Goal: Check status: Check status

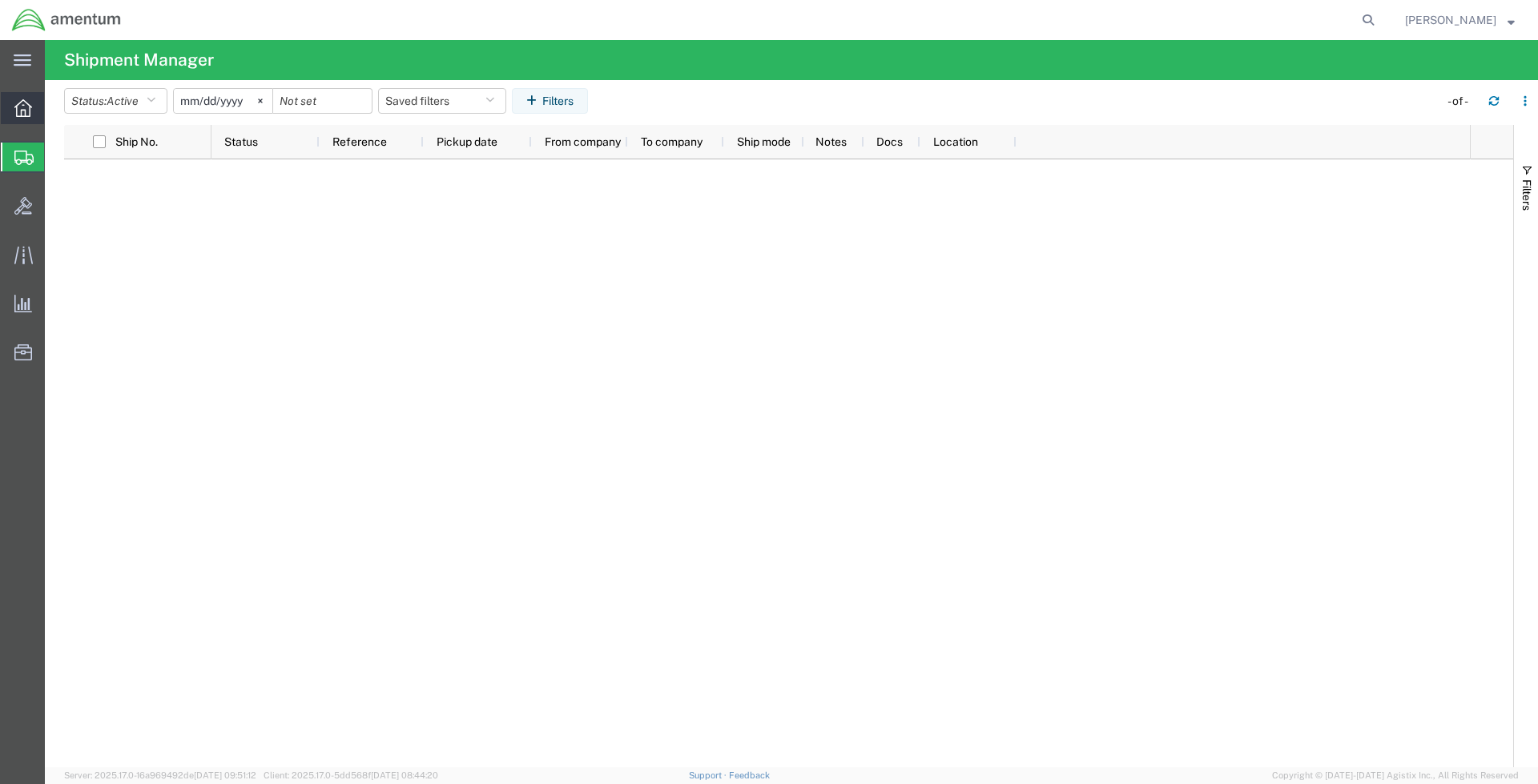
click at [28, 114] on icon at bounding box center [24, 108] width 17 height 17
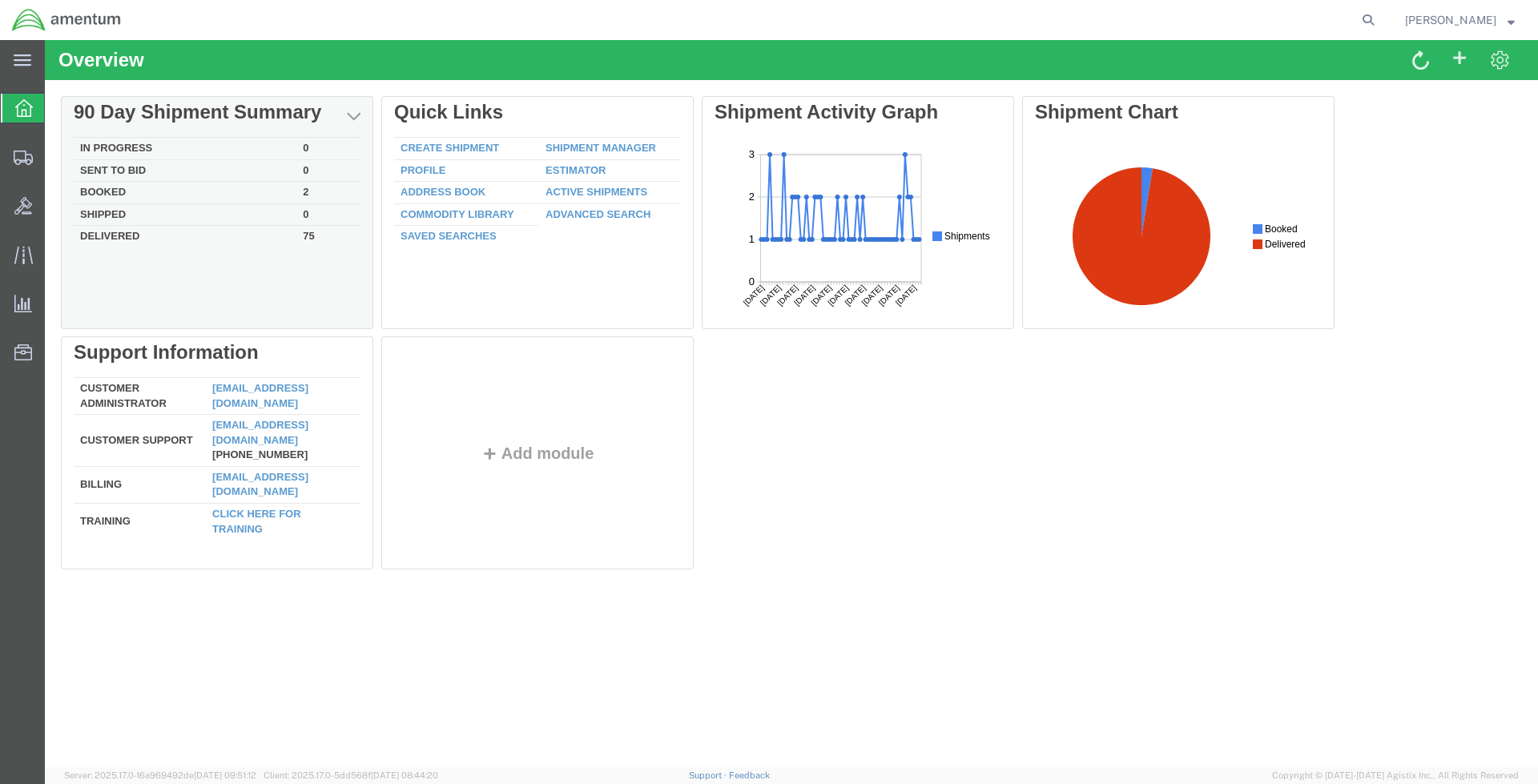
click at [303, 190] on td "2" at bounding box center [329, 193] width 64 height 23
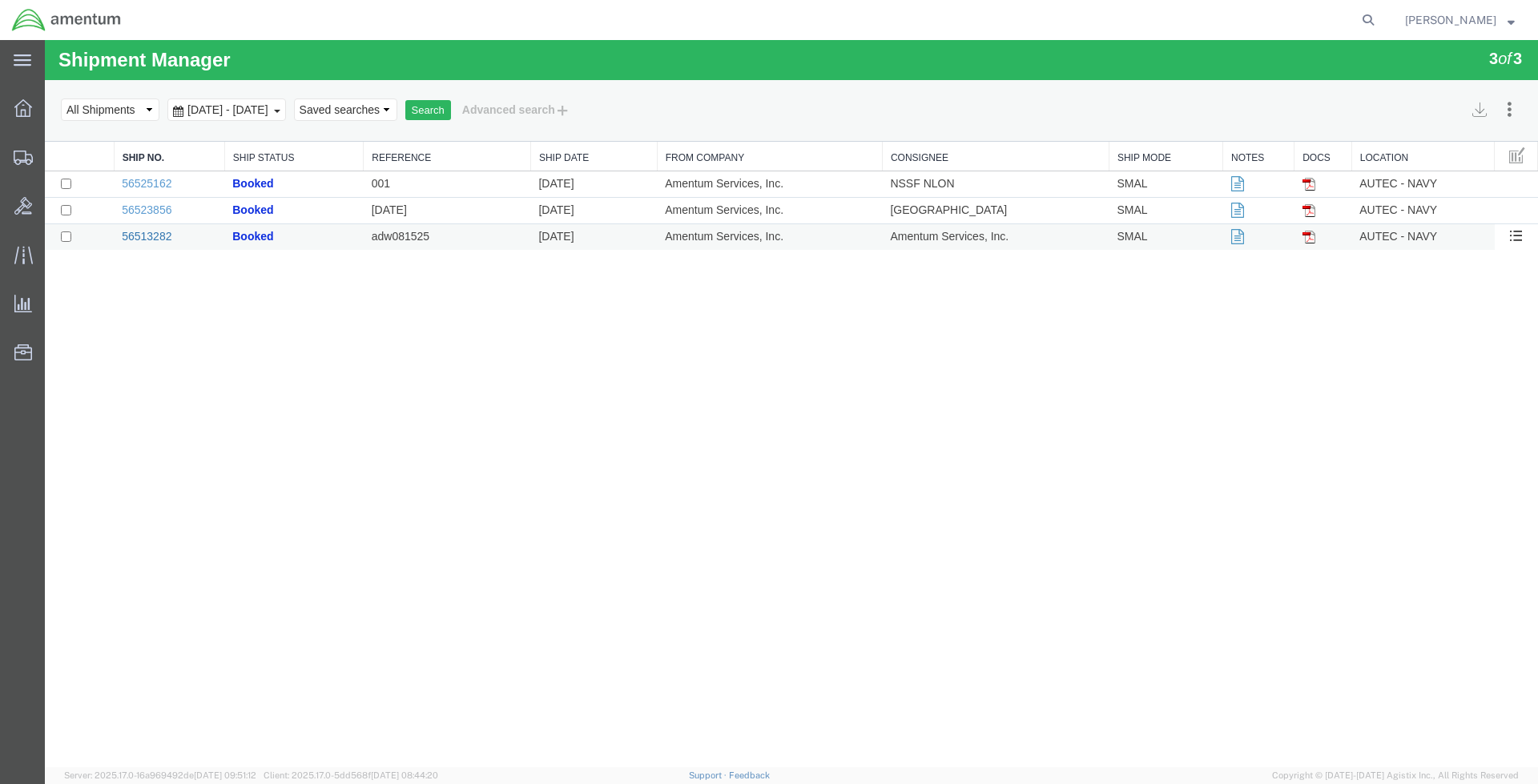
click at [145, 233] on link "56513282" at bounding box center [146, 236] width 50 height 13
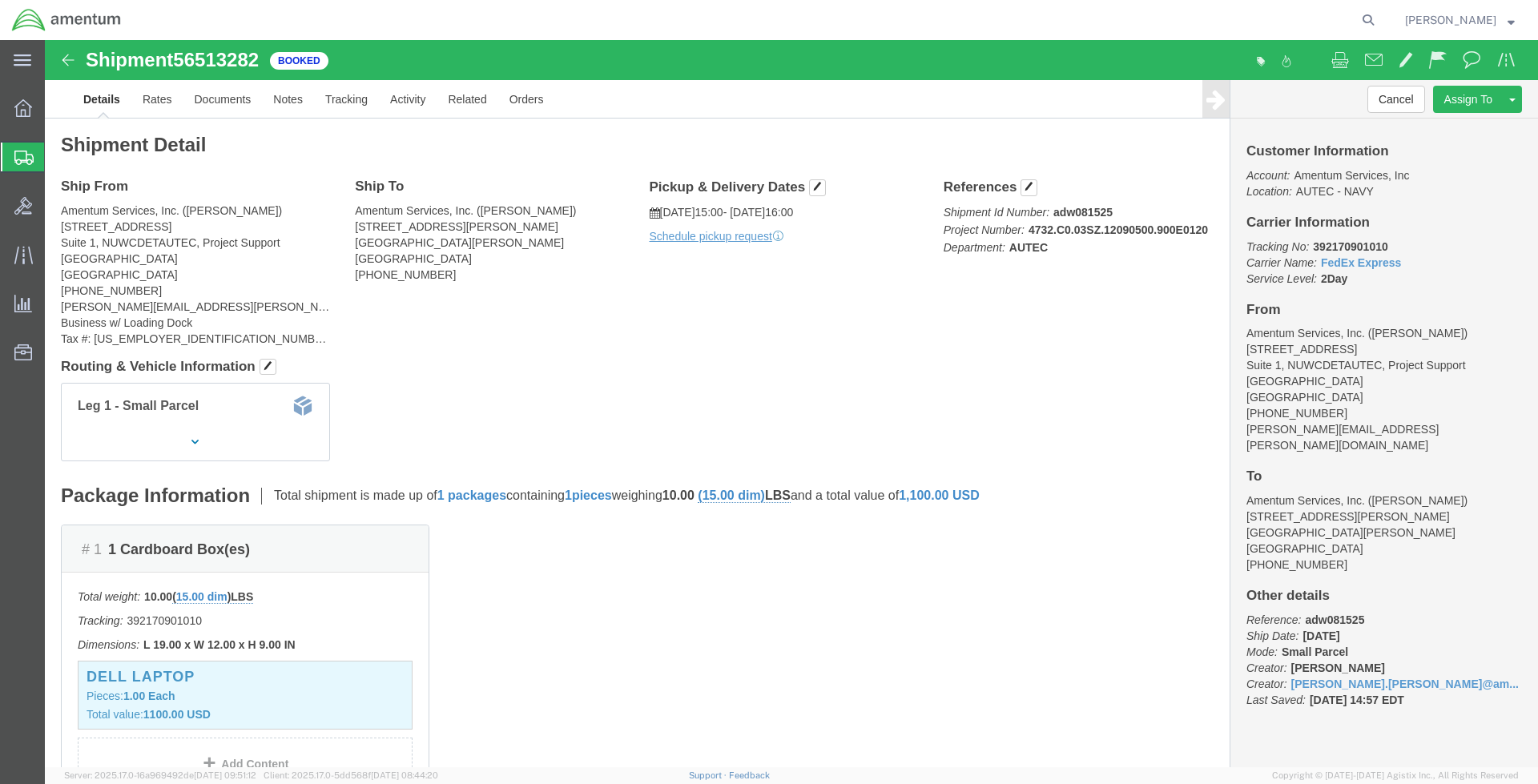
scroll to position [39, 0]
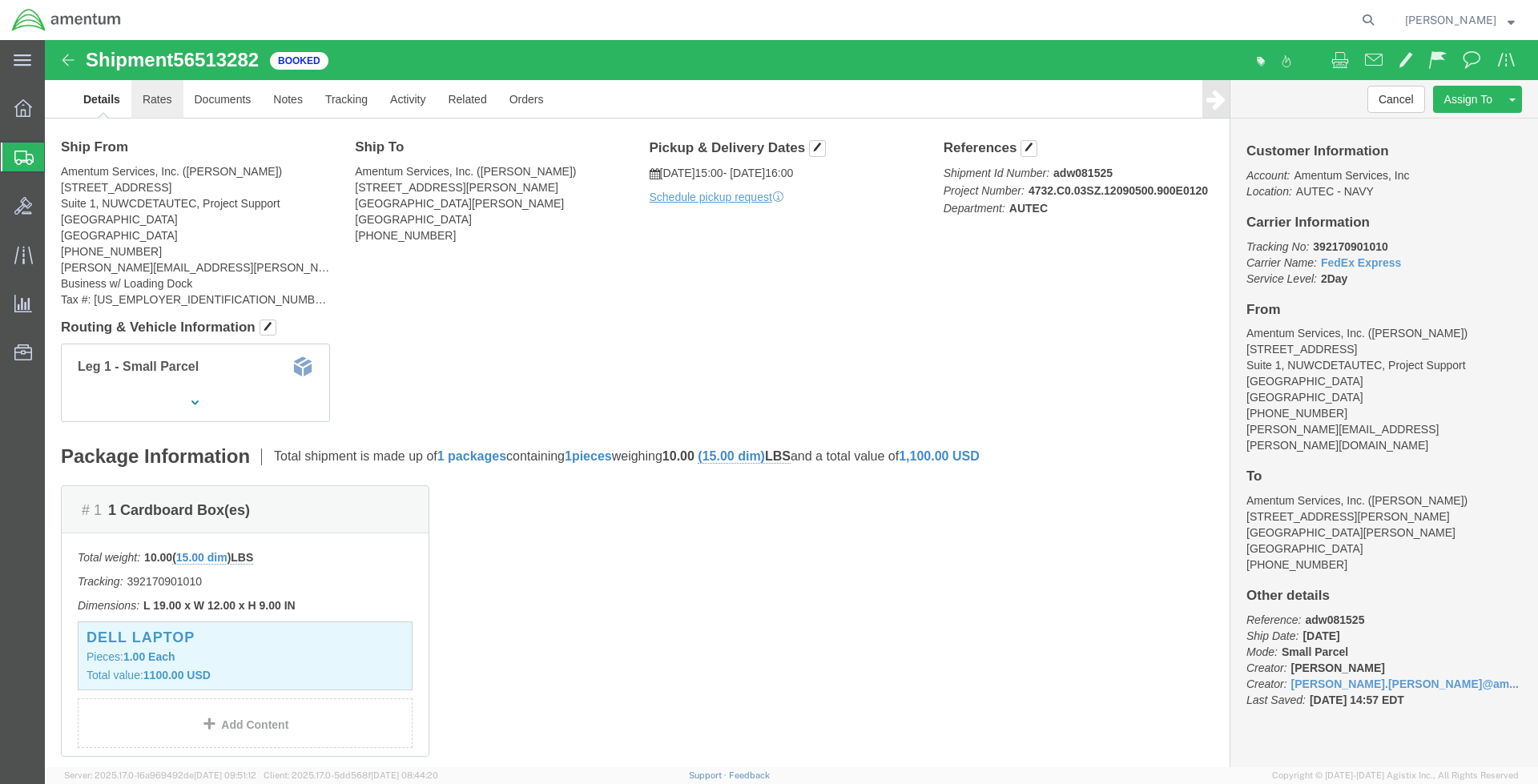
click link "Rates"
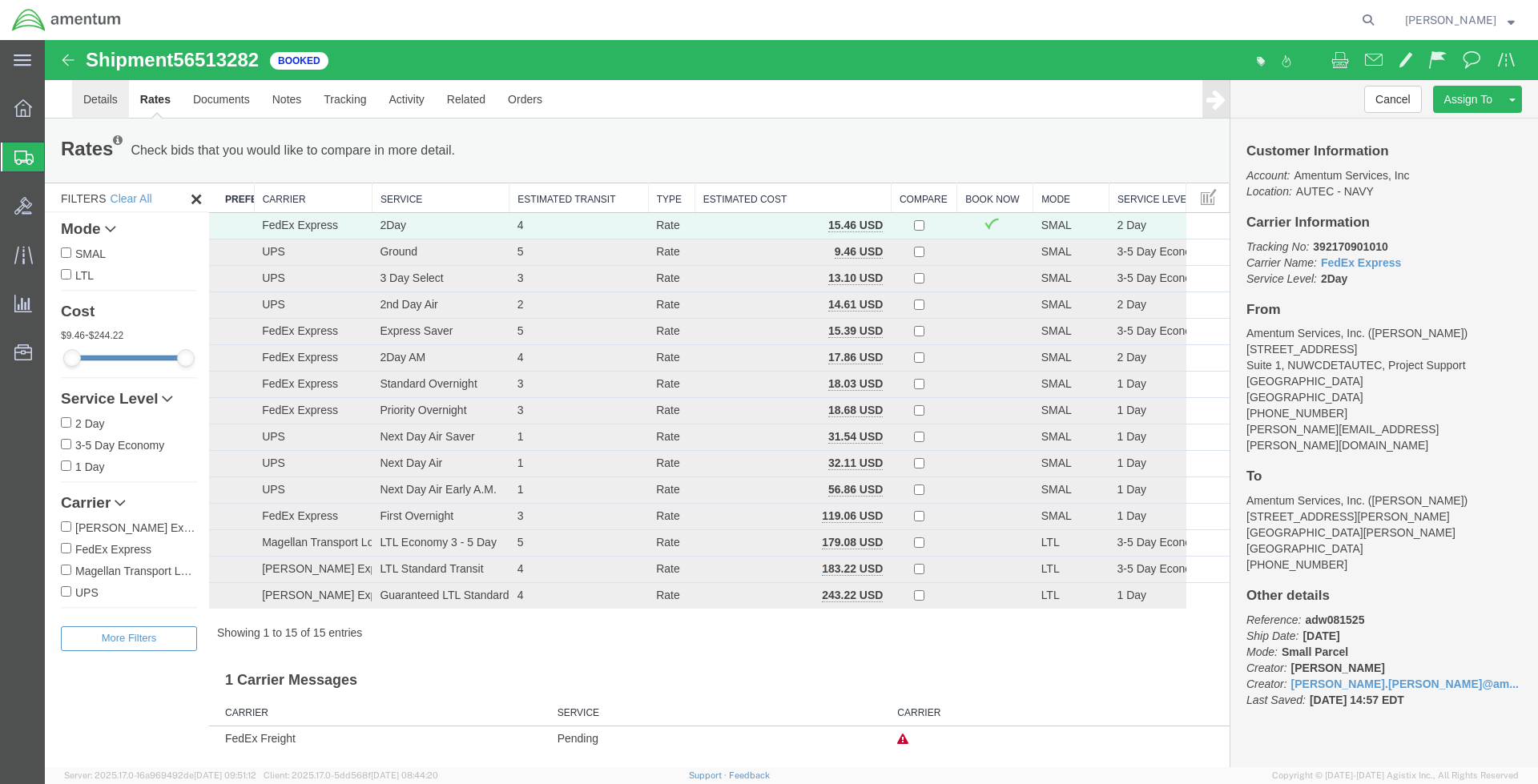
click at [96, 93] on link "Details" at bounding box center [100, 99] width 57 height 38
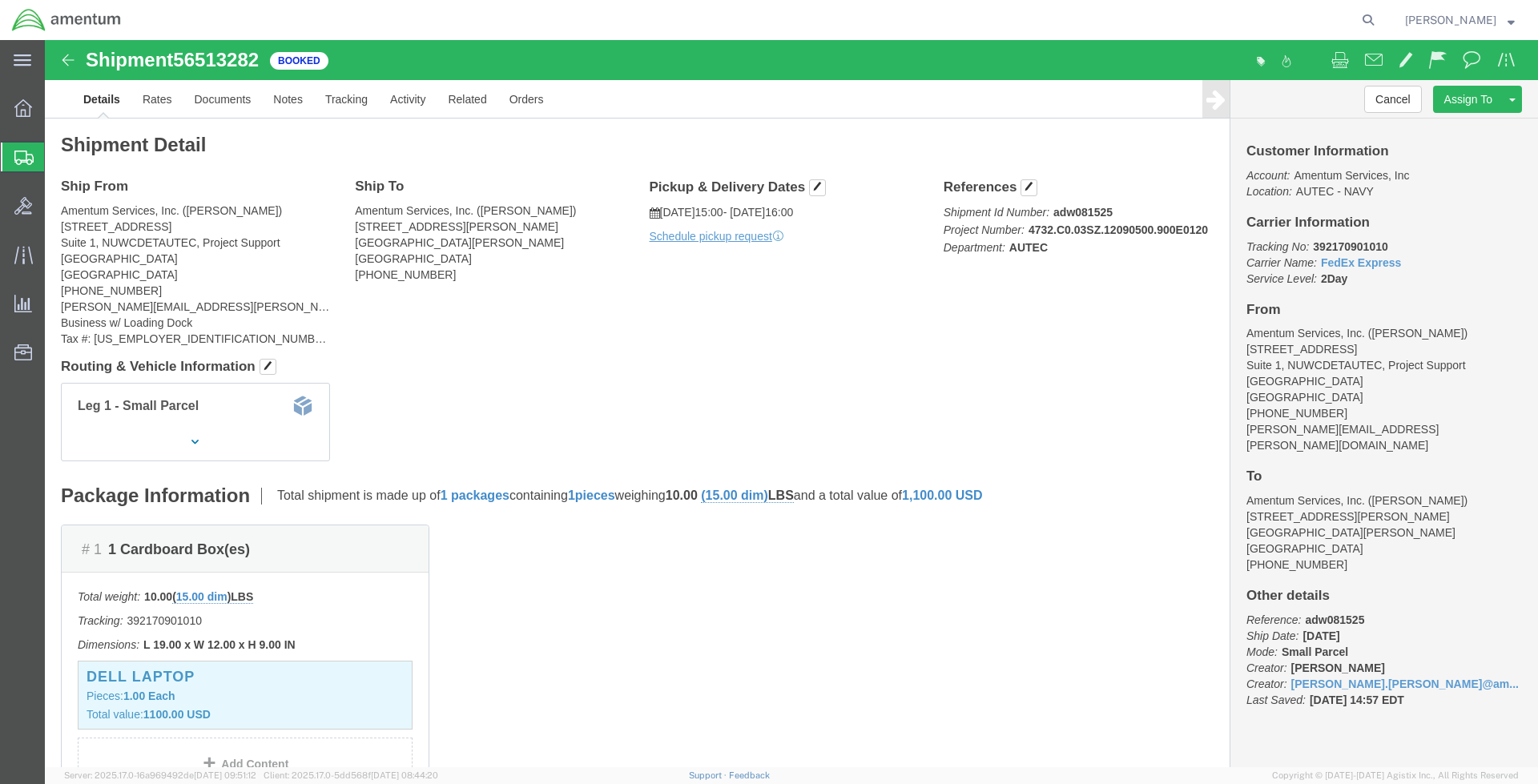
scroll to position [280, 0]
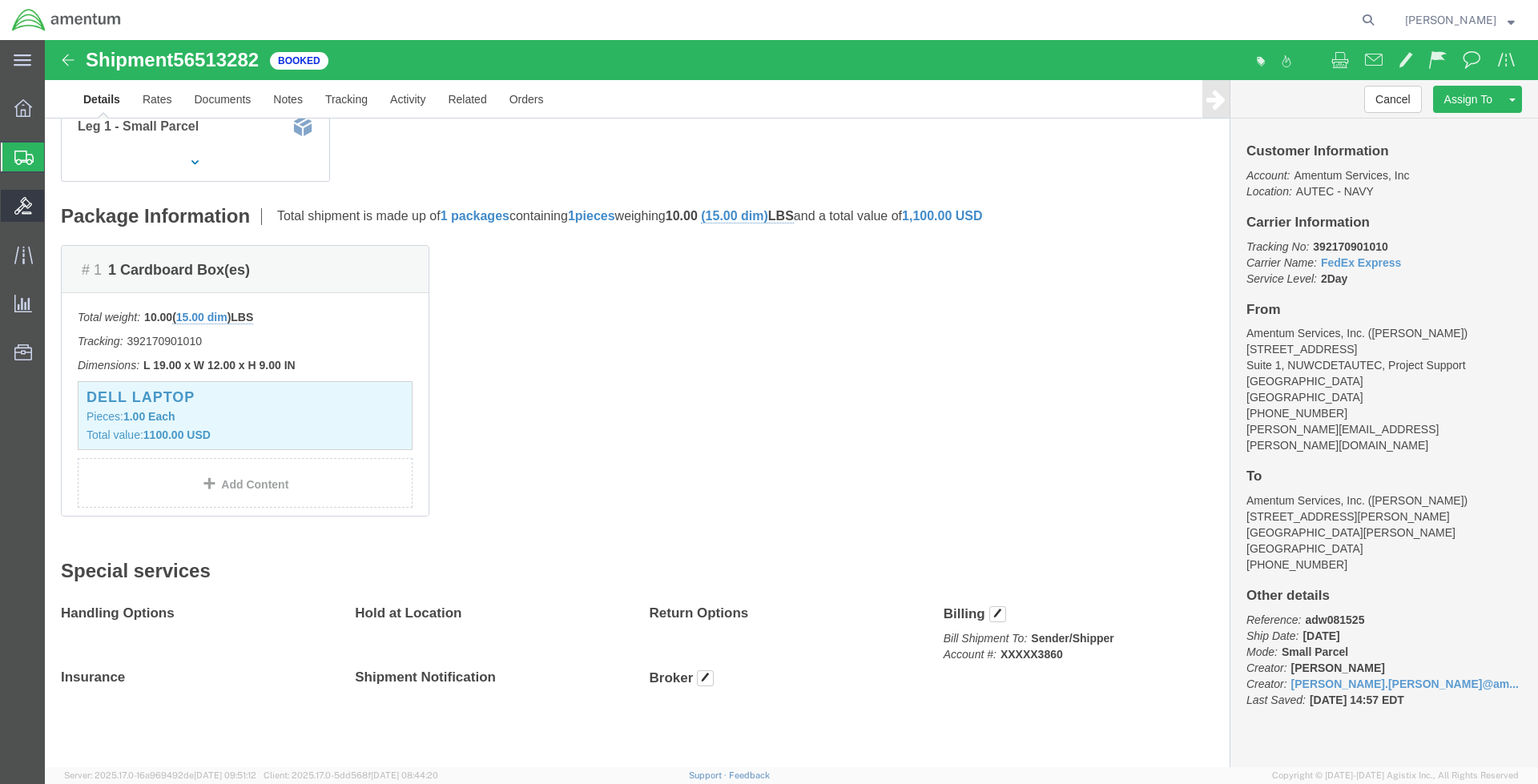
click at [23, 206] on icon at bounding box center [24, 206] width 17 height 17
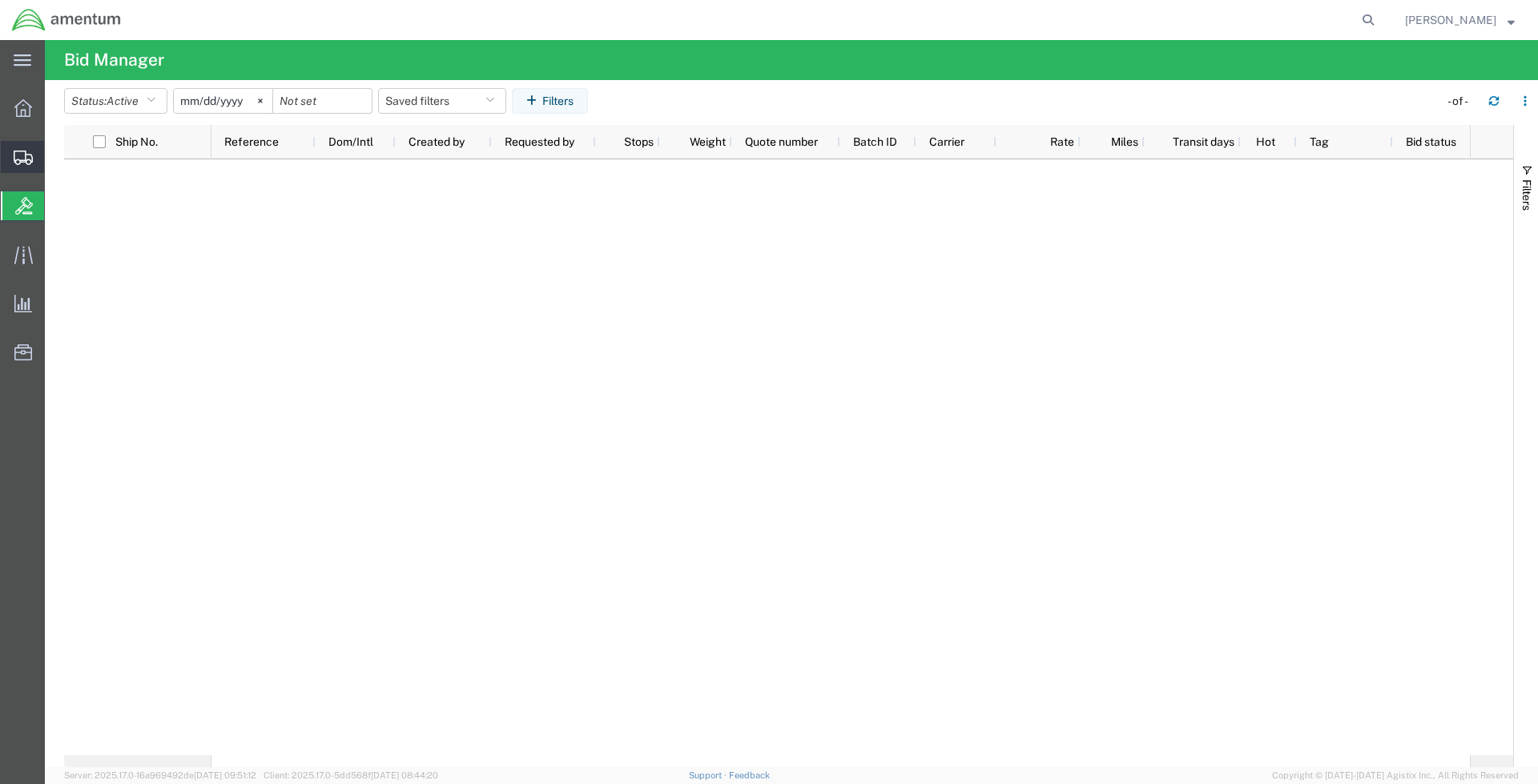
click at [17, 145] on div at bounding box center [23, 157] width 44 height 32
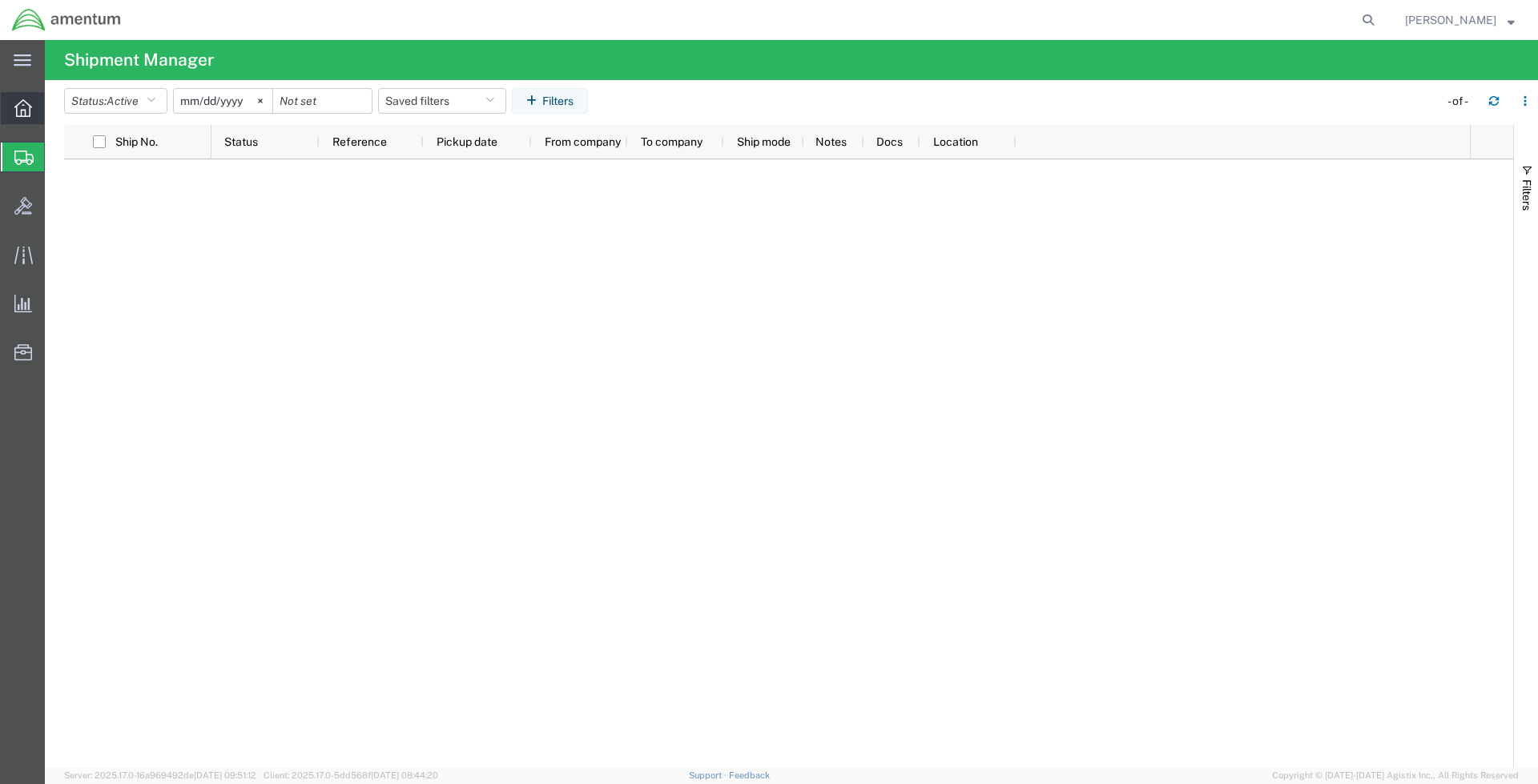
click at [18, 105] on icon at bounding box center [24, 108] width 17 height 17
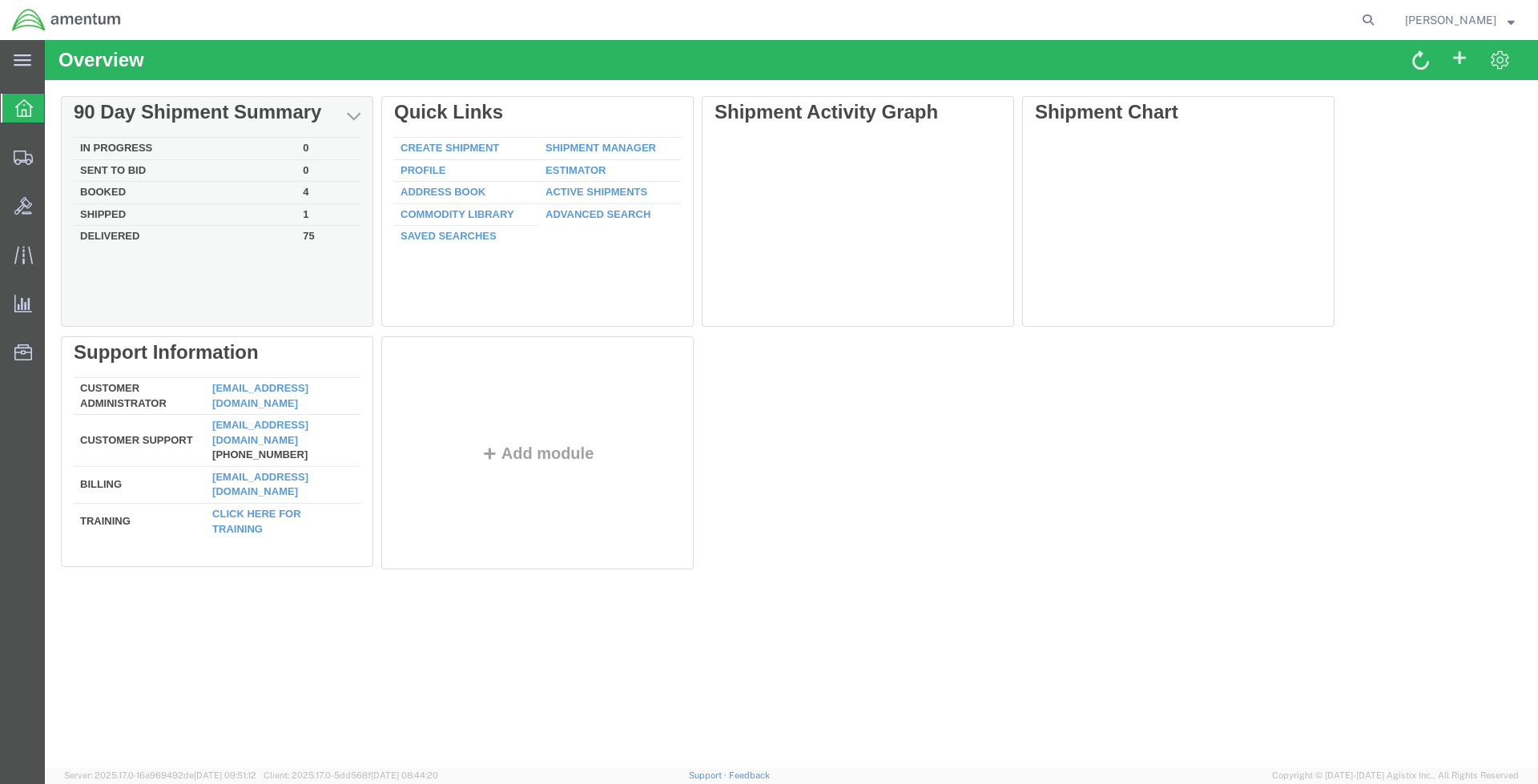
click at [305, 192] on td "4" at bounding box center [329, 193] width 64 height 23
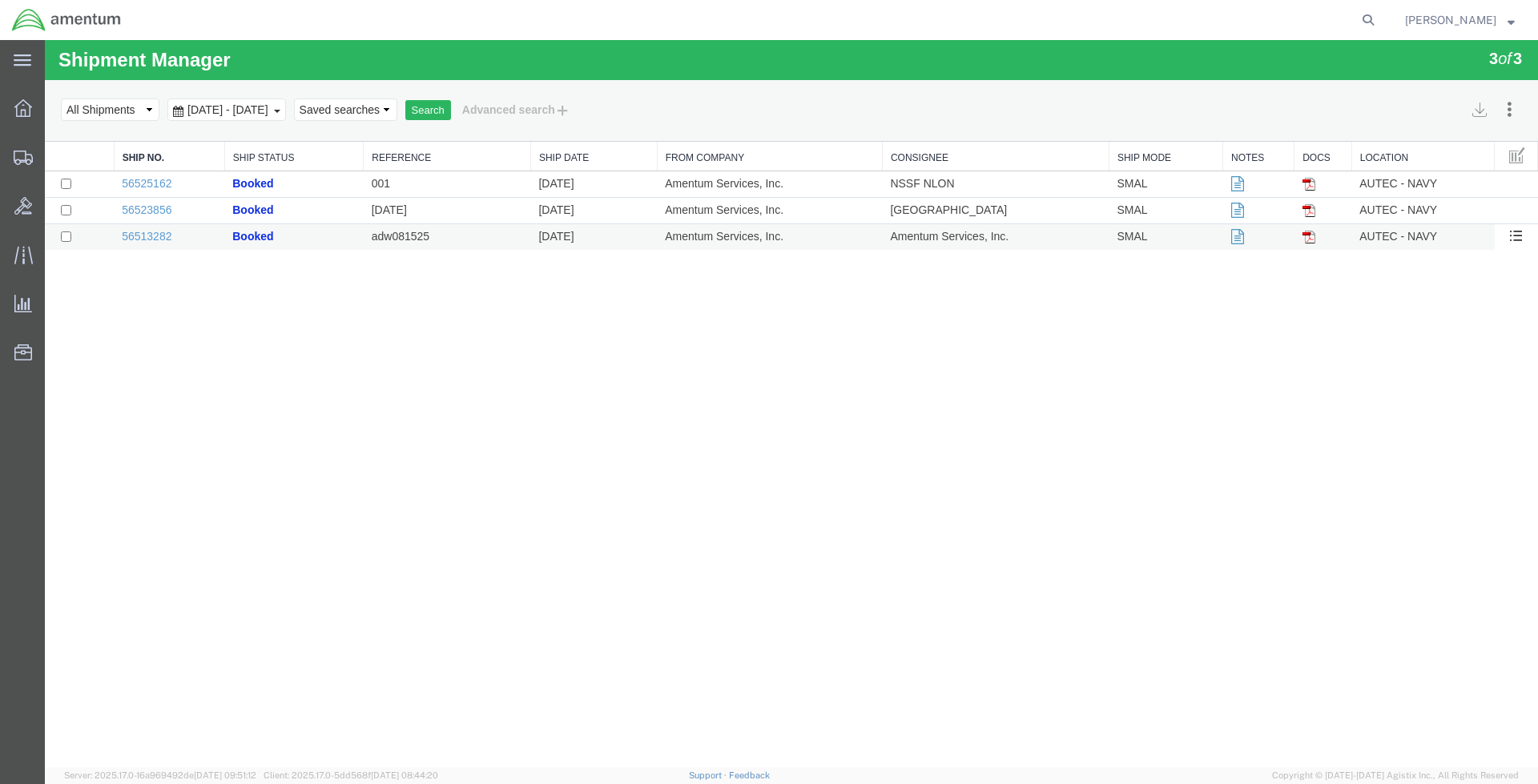
click at [1312, 234] on img at bounding box center [1309, 237] width 13 height 13
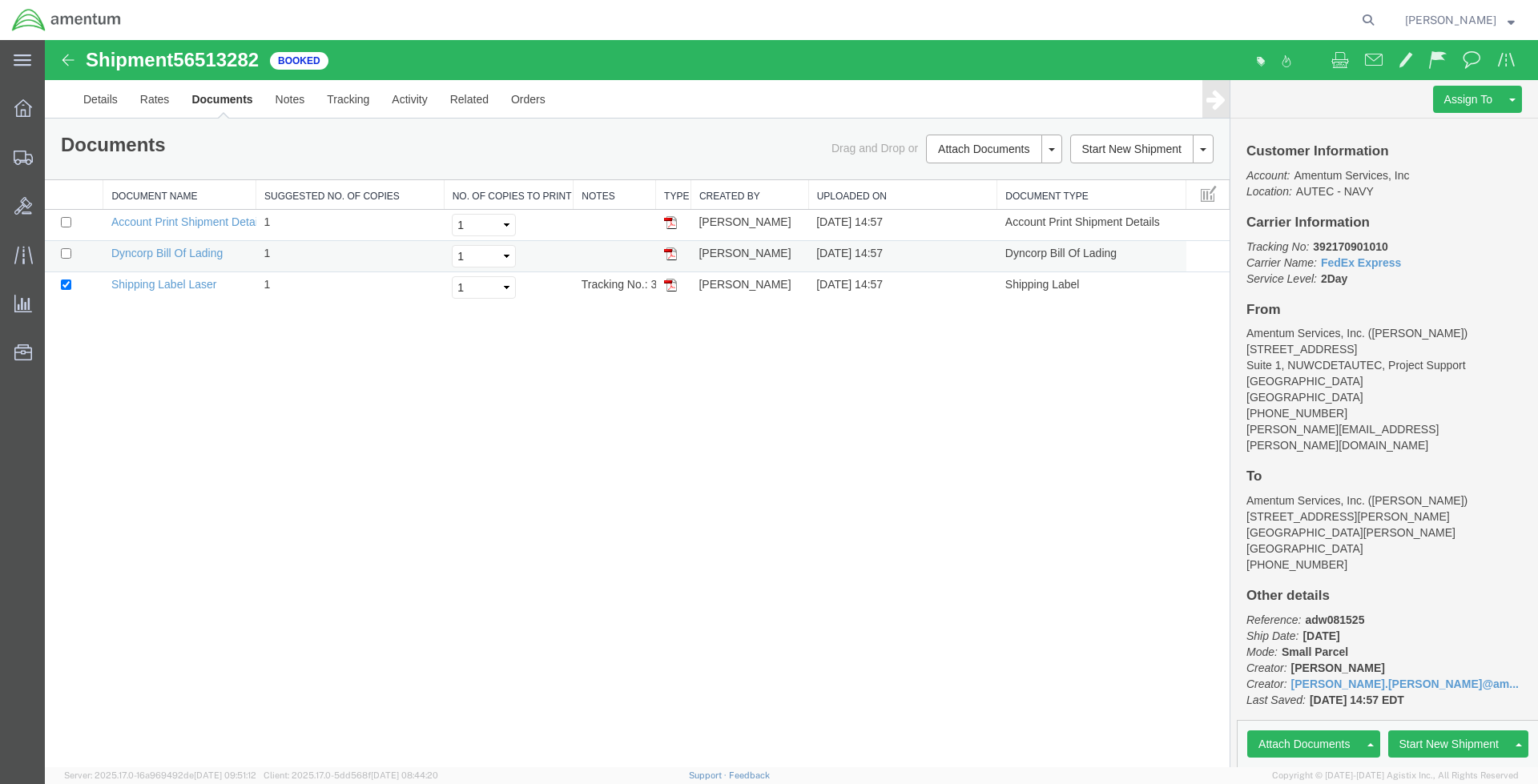
click at [669, 253] on img at bounding box center [670, 253] width 13 height 13
click at [186, 220] on link "Account Print Shipment Details" at bounding box center [188, 221] width 154 height 13
